Goal: Information Seeking & Learning: Learn about a topic

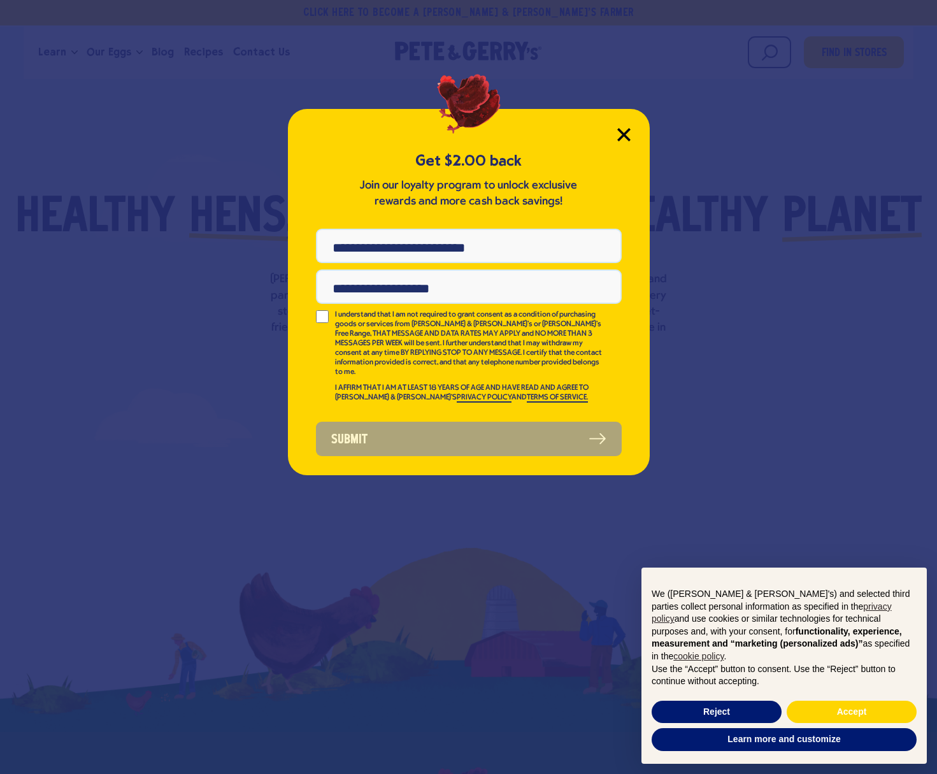
click at [625, 138] on icon "Close Modal" at bounding box center [623, 134] width 13 height 13
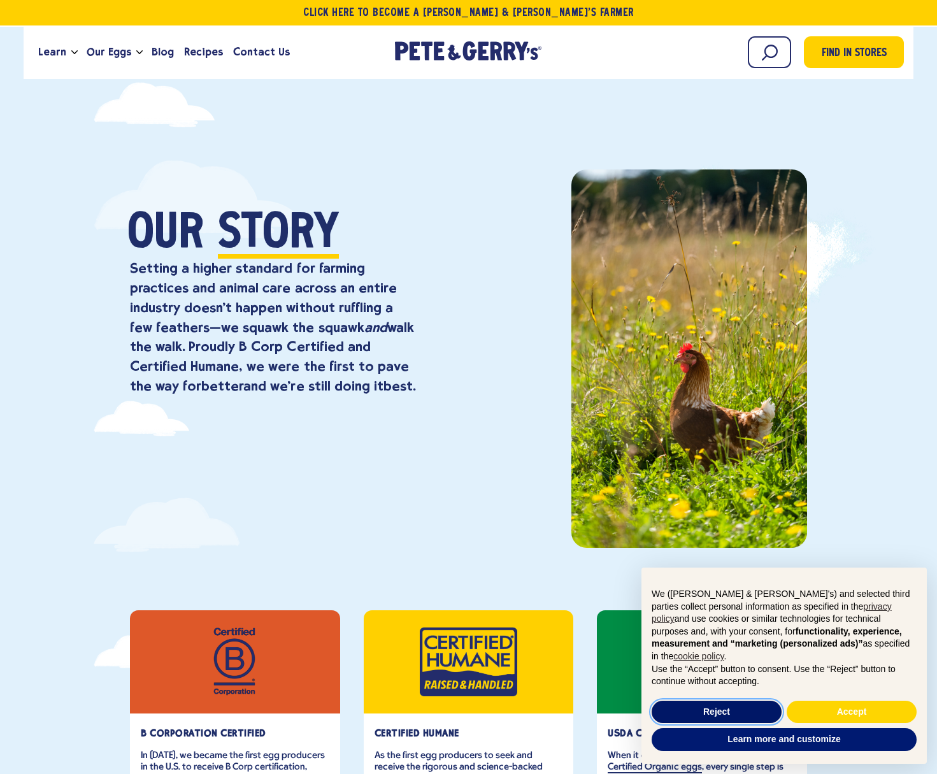
click at [688, 713] on button "Reject" at bounding box center [716, 711] width 130 height 23
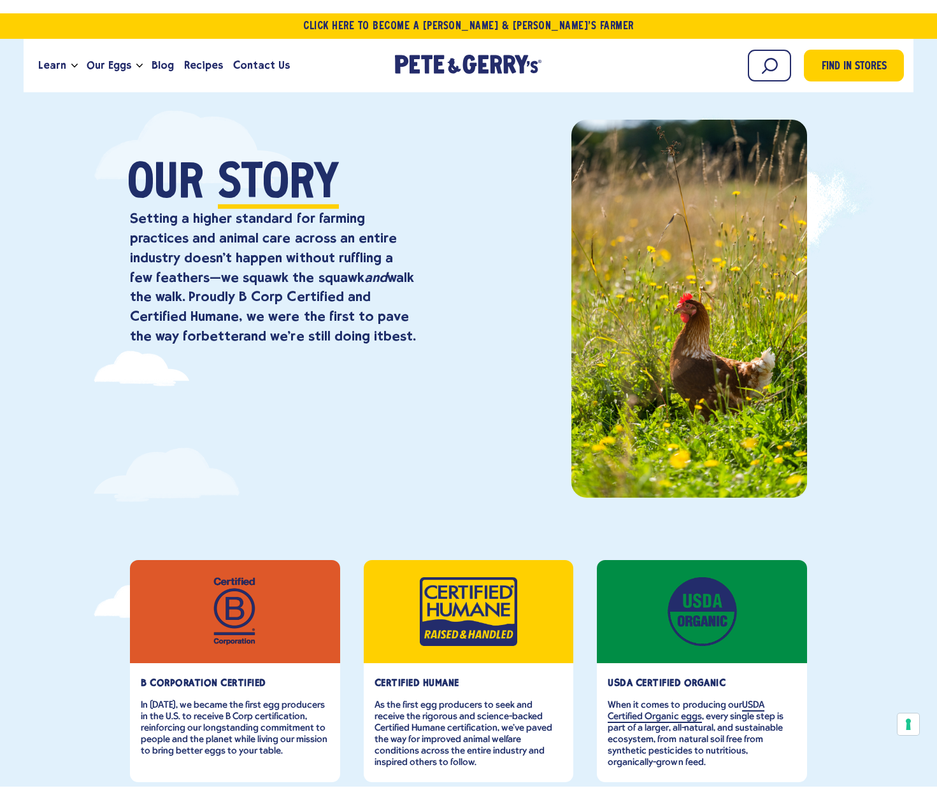
scroll to position [58, 0]
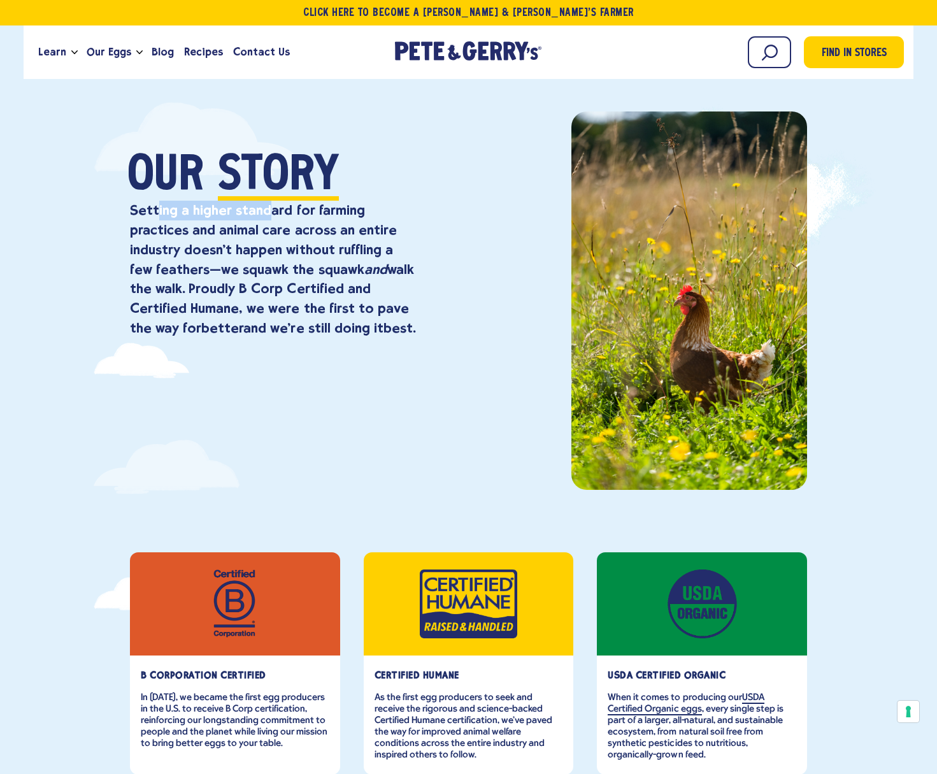
drag, startPoint x: 164, startPoint y: 213, endPoint x: 274, endPoint y: 214, distance: 110.2
click at [274, 214] on p "Setting a higher standard for farming practices and animal care across an entir…" at bounding box center [272, 270] width 285 height 138
drag, startPoint x: 274, startPoint y: 214, endPoint x: 308, endPoint y: 217, distance: 33.8
click at [306, 215] on p "Setting a higher standard for farming practices and animal care across an entir…" at bounding box center [272, 270] width 285 height 138
drag, startPoint x: 220, startPoint y: 238, endPoint x: 299, endPoint y: 242, distance: 78.5
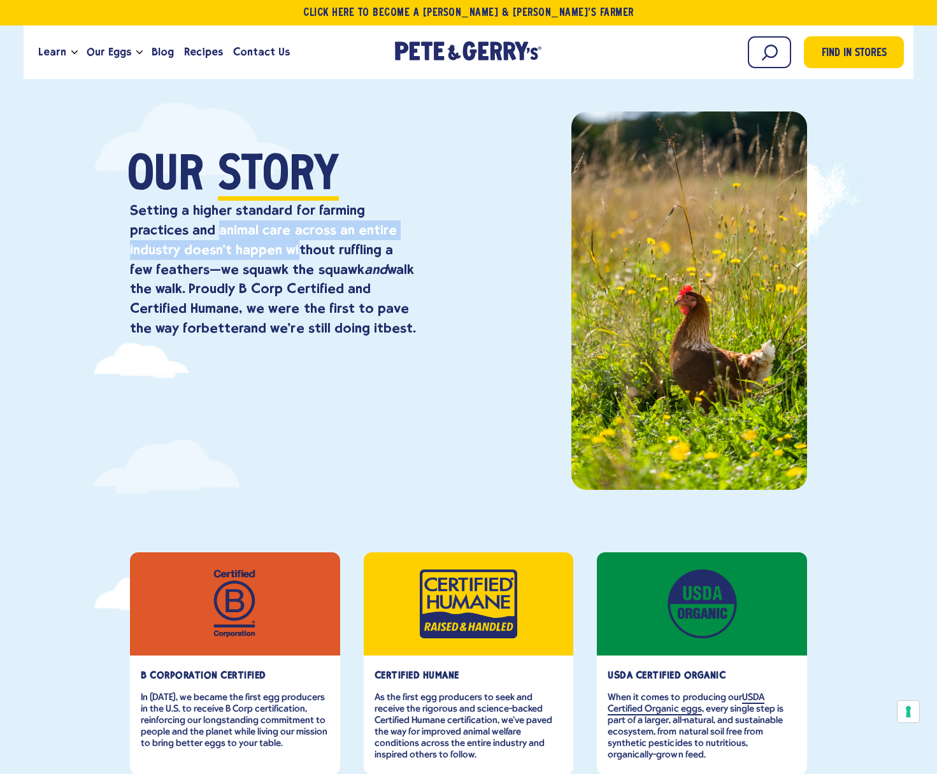
click at [299, 242] on p "Setting a higher standard for farming practices and animal care across an entir…" at bounding box center [272, 270] width 285 height 138
drag, startPoint x: 299, startPoint y: 242, endPoint x: 329, endPoint y: 250, distance: 30.9
click at [323, 248] on p "Setting a higher standard for farming practices and animal care across an entir…" at bounding box center [272, 270] width 285 height 138
drag, startPoint x: 171, startPoint y: 258, endPoint x: 297, endPoint y: 261, distance: 125.5
click at [297, 261] on p "Setting a higher standard for farming practices and animal care across an entir…" at bounding box center [272, 270] width 285 height 138
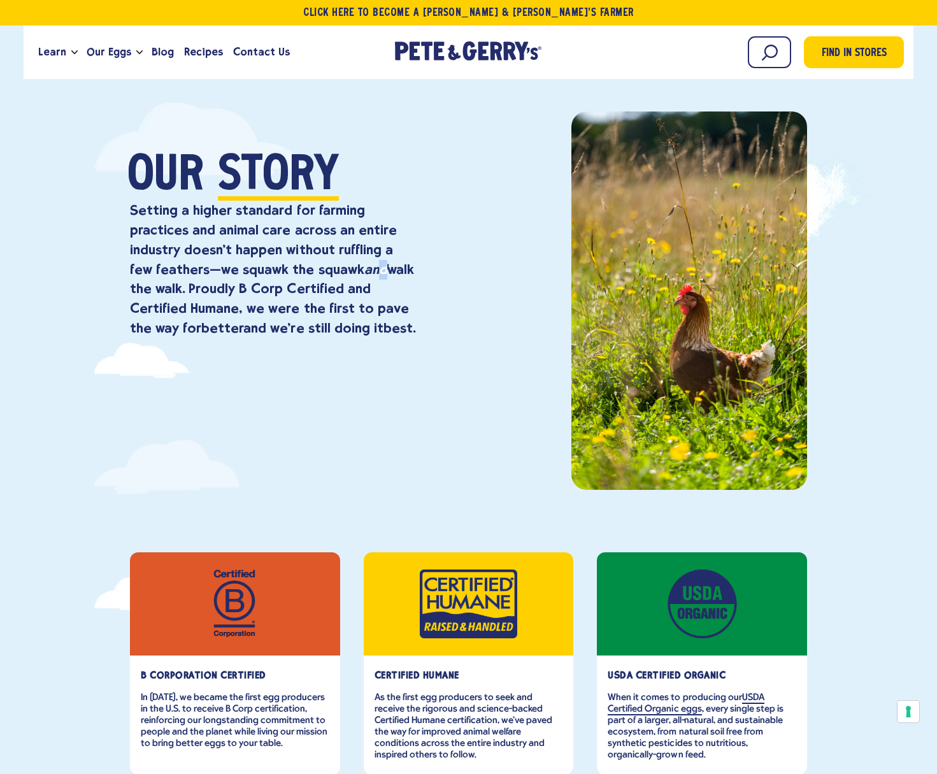
drag, startPoint x: 297, startPoint y: 261, endPoint x: 355, endPoint y: 267, distance: 58.2
click at [364, 267] on em "and" at bounding box center [375, 269] width 23 height 16
